Goal: Task Accomplishment & Management: Manage account settings

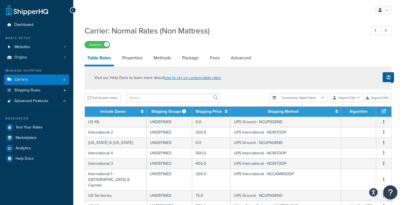
select select "25"
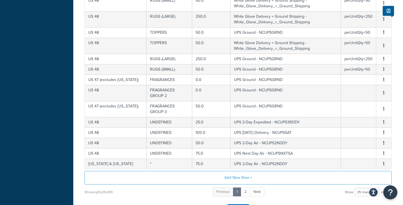
scroll to position [297, 0]
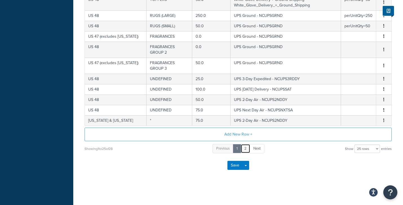
click at [245, 150] on link "2" at bounding box center [245, 148] width 10 height 9
click at [247, 148] on link "2" at bounding box center [245, 148] width 10 height 9
click at [258, 151] on span "Next" at bounding box center [256, 148] width 7 height 5
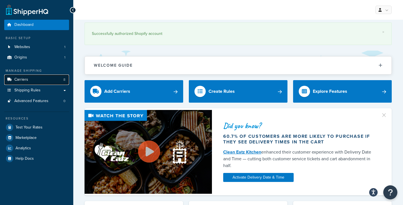
click at [27, 79] on span "Carriers" at bounding box center [21, 79] width 14 height 5
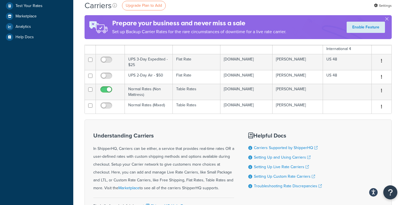
scroll to position [121, 0]
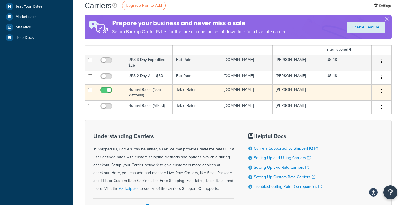
click at [140, 91] on td "Normal Rates (Non Mattress)" at bounding box center [149, 92] width 48 height 16
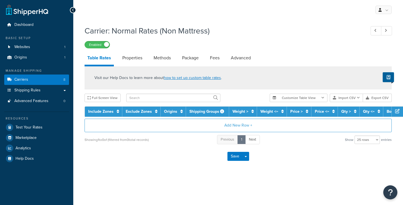
select select "25"
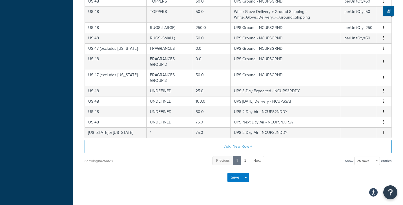
scroll to position [285, 0]
click at [246, 162] on link "2" at bounding box center [245, 160] width 10 height 9
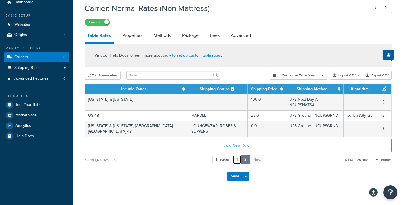
click at [236, 155] on link "1" at bounding box center [237, 159] width 8 height 9
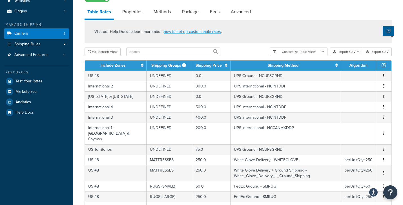
scroll to position [59, 0]
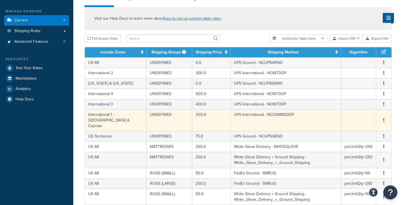
click at [122, 115] on td "International 1 - [GEOGRAPHIC_DATA] & Cayman" at bounding box center [116, 121] width 62 height 22
select select "61073"
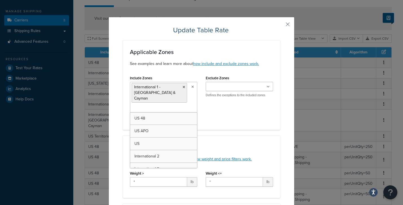
click at [189, 100] on ul "International 1 - [GEOGRAPHIC_DATA] & Cayman" at bounding box center [163, 97] width 67 height 31
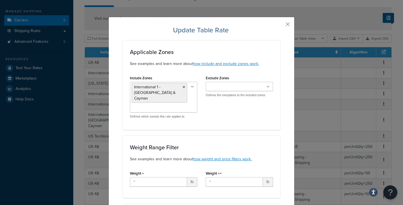
click at [220, 107] on div "Include Zones International 1 - Canada & Cayman US 48 US APO US International 2…" at bounding box center [201, 98] width 151 height 49
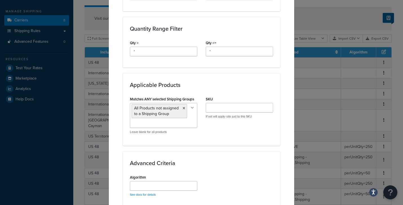
scroll to position [255, 0]
click at [154, 121] on input "Matches ANY selected Shipping Groups" at bounding box center [156, 124] width 50 height 6
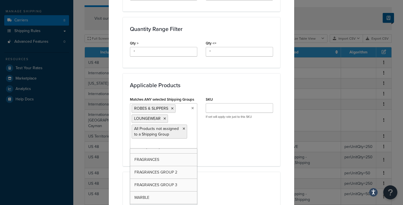
scroll to position [45, 0]
click at [254, 135] on div "Matches ANY selected Shipping Groups ROBES & SLIPPERS LOUNGEWEAR All Products n…" at bounding box center [201, 127] width 151 height 64
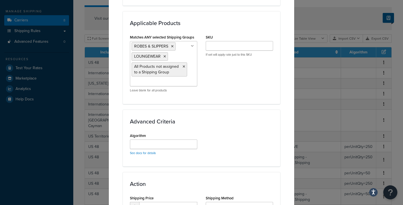
scroll to position [377, 0]
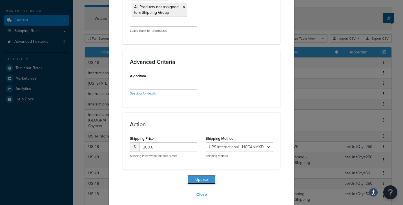
click at [203, 175] on button "Update" at bounding box center [201, 179] width 28 height 9
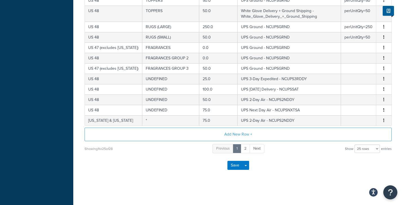
scroll to position [291, 0]
click at [235, 168] on button "Save" at bounding box center [234, 165] width 15 height 9
